Goal: Task Accomplishment & Management: Use online tool/utility

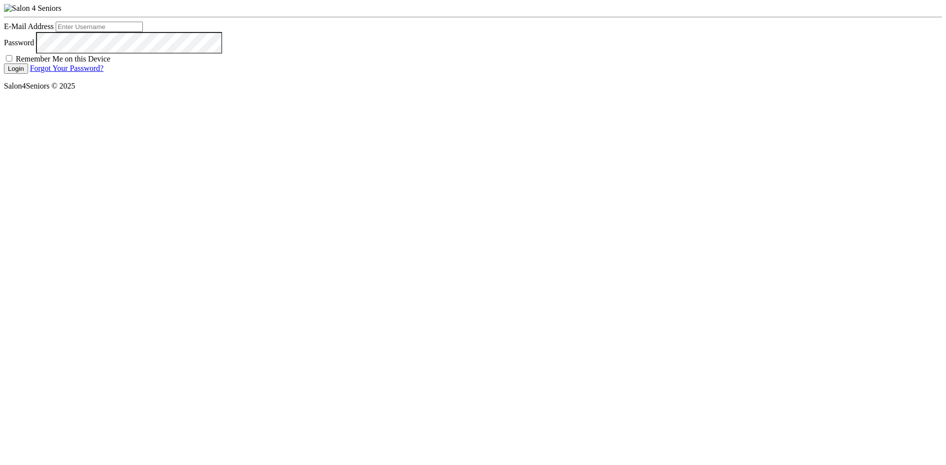
type input "nat.thompson@savvyotter.com"
click at [110, 63] on label "Remember Me on this Device" at bounding box center [63, 59] width 95 height 8
click at [12, 62] on input "Remember Me on this Device" at bounding box center [9, 58] width 6 height 6
checkbox input "true"
click at [28, 74] on button "Login" at bounding box center [16, 69] width 24 height 10
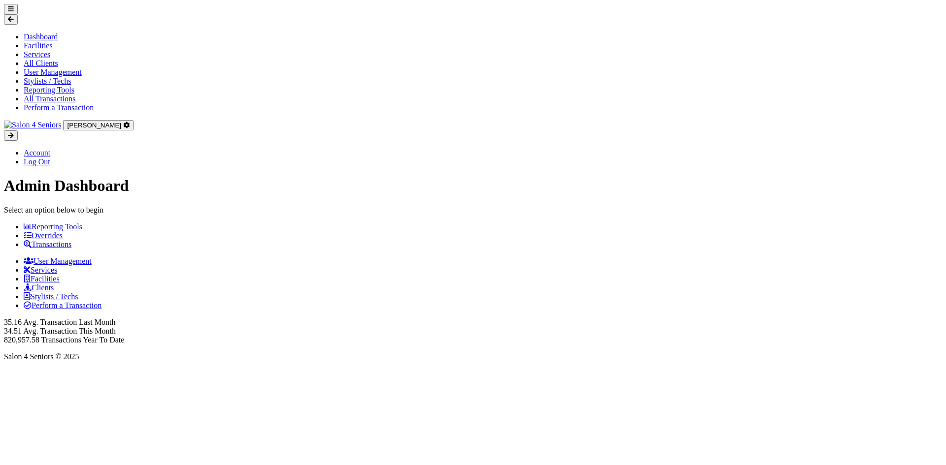
click at [14, 12] on icon at bounding box center [11, 9] width 6 height 6
click at [58, 103] on link "All Transactions" at bounding box center [50, 99] width 52 height 8
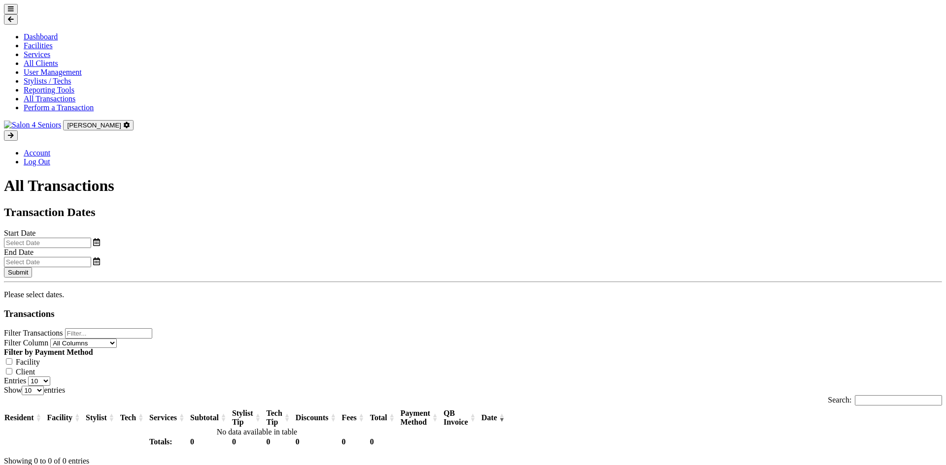
click at [91, 238] on input "text" at bounding box center [47, 243] width 87 height 10
click at [153, 265] on span "23" at bounding box center [152, 264] width 19 height 19
type input "09/23/2025"
click at [91, 257] on input "text" at bounding box center [47, 262] width 87 height 10
click at [511, 264] on span "23" at bounding box center [503, 264] width 19 height 19
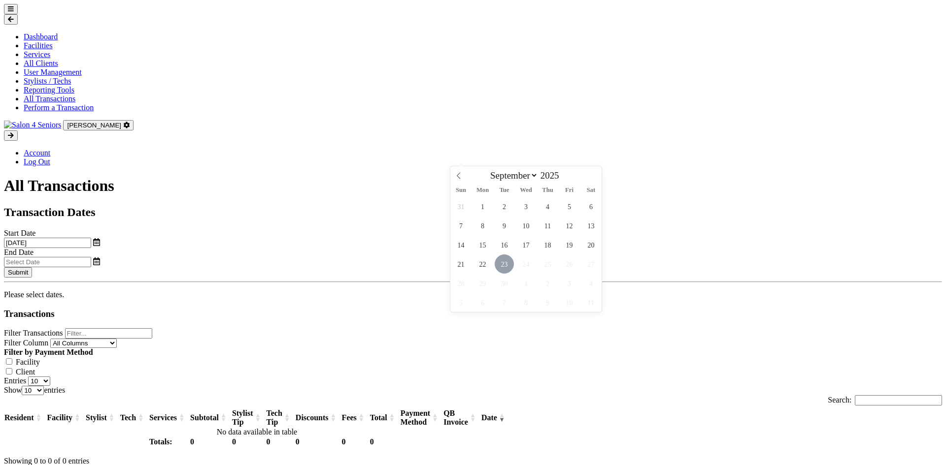
type input "09/23/2025"
click at [32, 267] on button "Submit" at bounding box center [18, 272] width 28 height 10
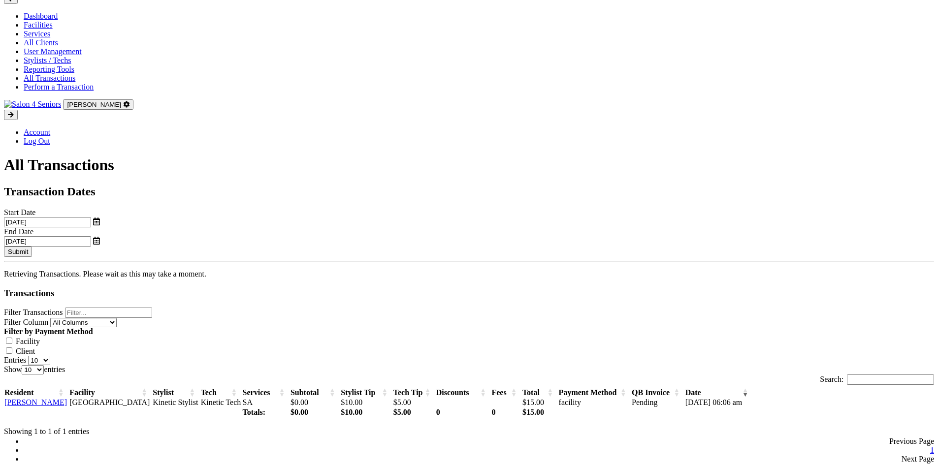
scroll to position [32, 0]
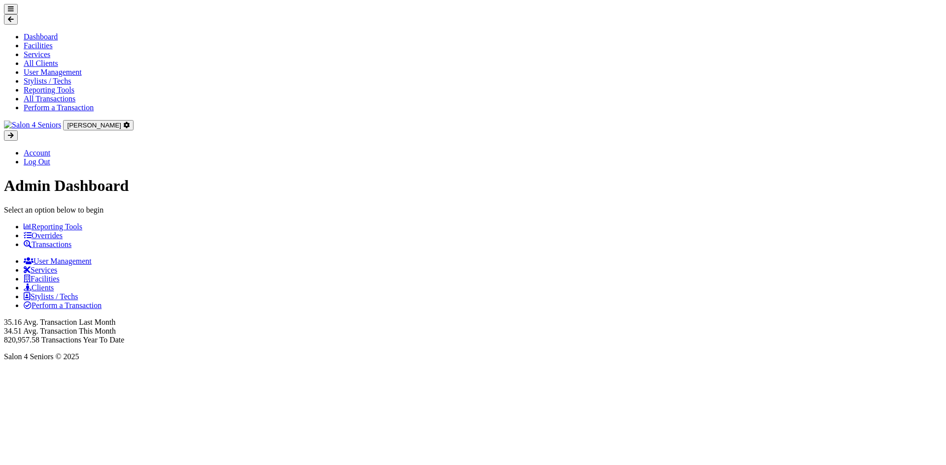
click at [22, 24] on section "Dashboard Facilities Services All Clients User Management Stylists / Techs Repo…" at bounding box center [473, 85] width 938 height 163
click at [14, 12] on icon at bounding box center [11, 9] width 6 height 6
click at [55, 103] on link "All Transactions" at bounding box center [50, 99] width 52 height 8
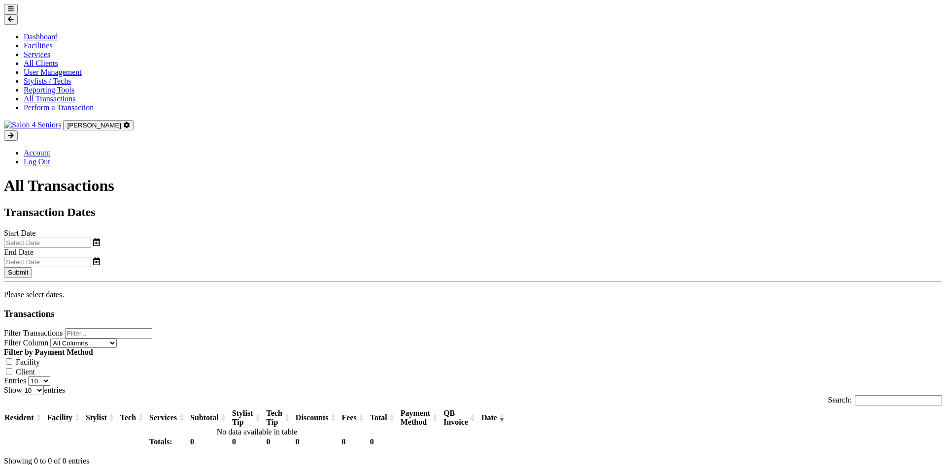
select select "8"
click at [91, 238] on input "text" at bounding box center [47, 243] width 87 height 10
click at [153, 265] on span "23" at bounding box center [152, 264] width 19 height 19
type input "[DATE]"
click at [91, 257] on input "text" at bounding box center [47, 262] width 87 height 10
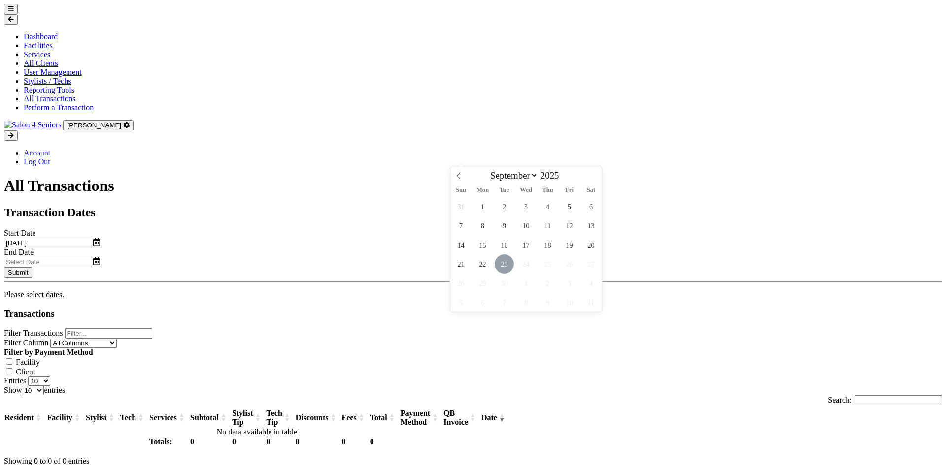
click at [507, 263] on span "23" at bounding box center [503, 264] width 19 height 19
type input "[DATE]"
click at [32, 267] on button "Submit" at bounding box center [18, 272] width 28 height 10
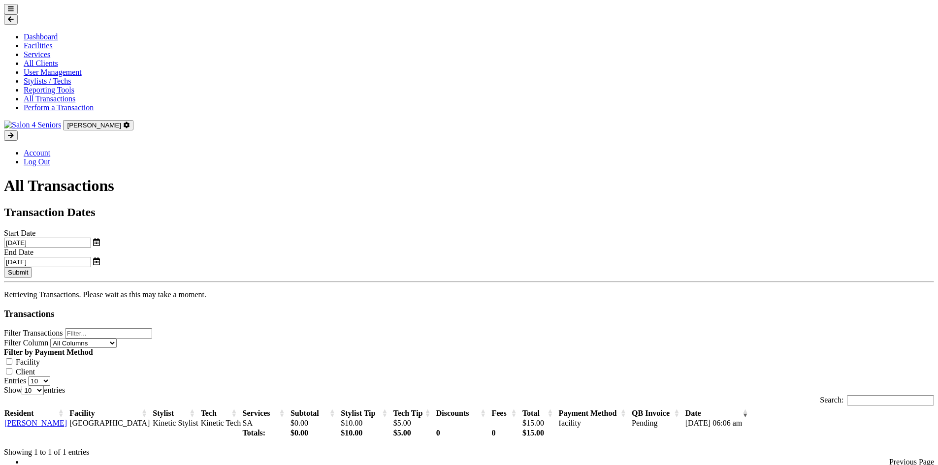
click at [35, 157] on div "Dashboard Facilities Services All Clients User Management Stylists / Techs Repo…" at bounding box center [469, 272] width 930 height 537
